Goal: Task Accomplishment & Management: Manage account settings

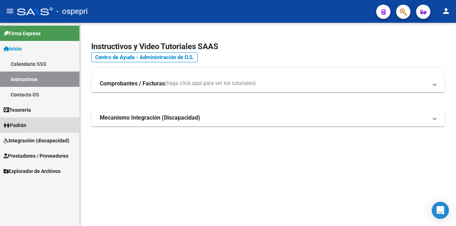
click at [38, 127] on link "Padrón" at bounding box center [39, 124] width 79 height 15
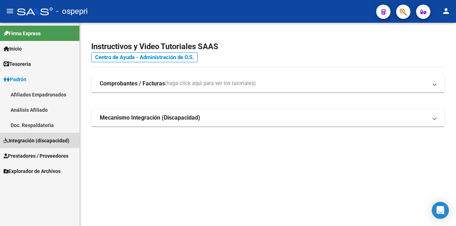
click at [37, 143] on span "Integración (discapacidad)" at bounding box center [37, 141] width 66 height 8
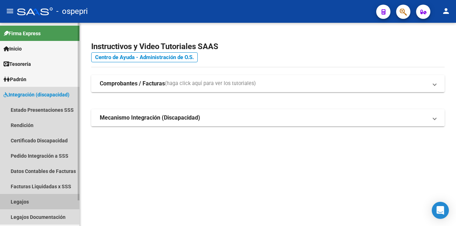
click at [32, 200] on link "Legajos" at bounding box center [39, 201] width 79 height 15
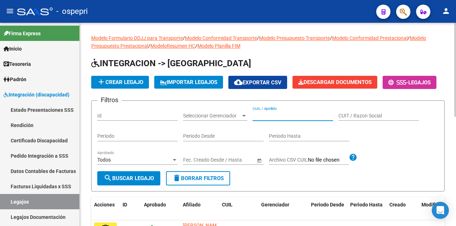
click at [283, 119] on input "CUIL / Apellido" at bounding box center [292, 116] width 80 height 6
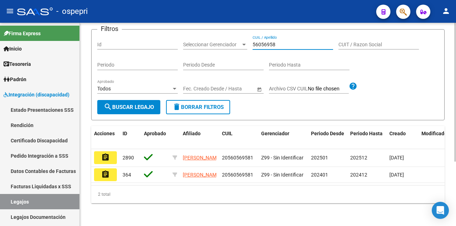
scroll to position [94, 0]
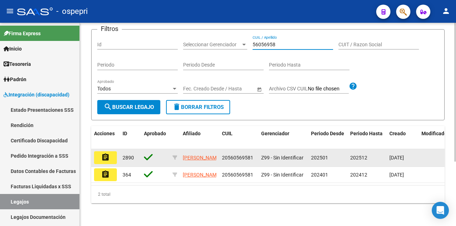
type input "56056958"
click at [107, 153] on mat-icon "assignment" at bounding box center [105, 157] width 9 height 9
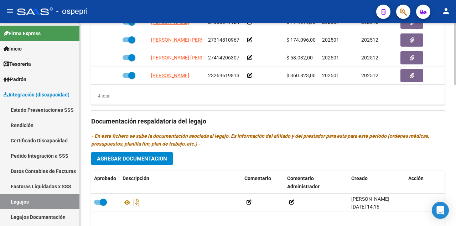
scroll to position [427, 0]
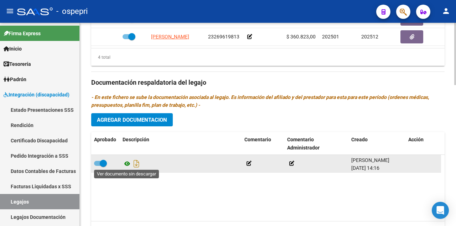
click at [126, 164] on icon at bounding box center [126, 163] width 9 height 9
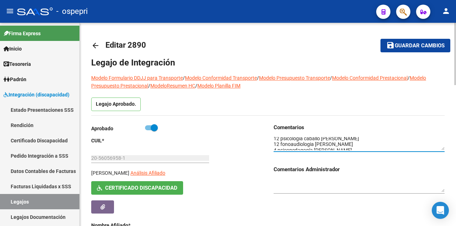
scroll to position [0, 0]
click at [277, 143] on textarea at bounding box center [358, 144] width 171 height 14
type textarea "12 psicologia caballo [PERSON_NAME] 12 fonoaudiologia [PERSON_NAME] 12 psicoped…"
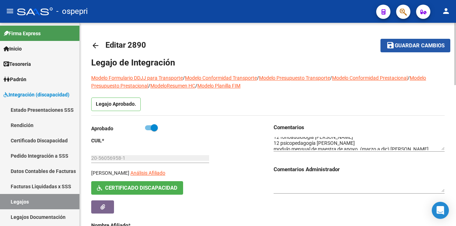
click at [425, 49] on button "save Guardar cambios" at bounding box center [415, 45] width 70 height 13
